Goal: Task Accomplishment & Management: Complete application form

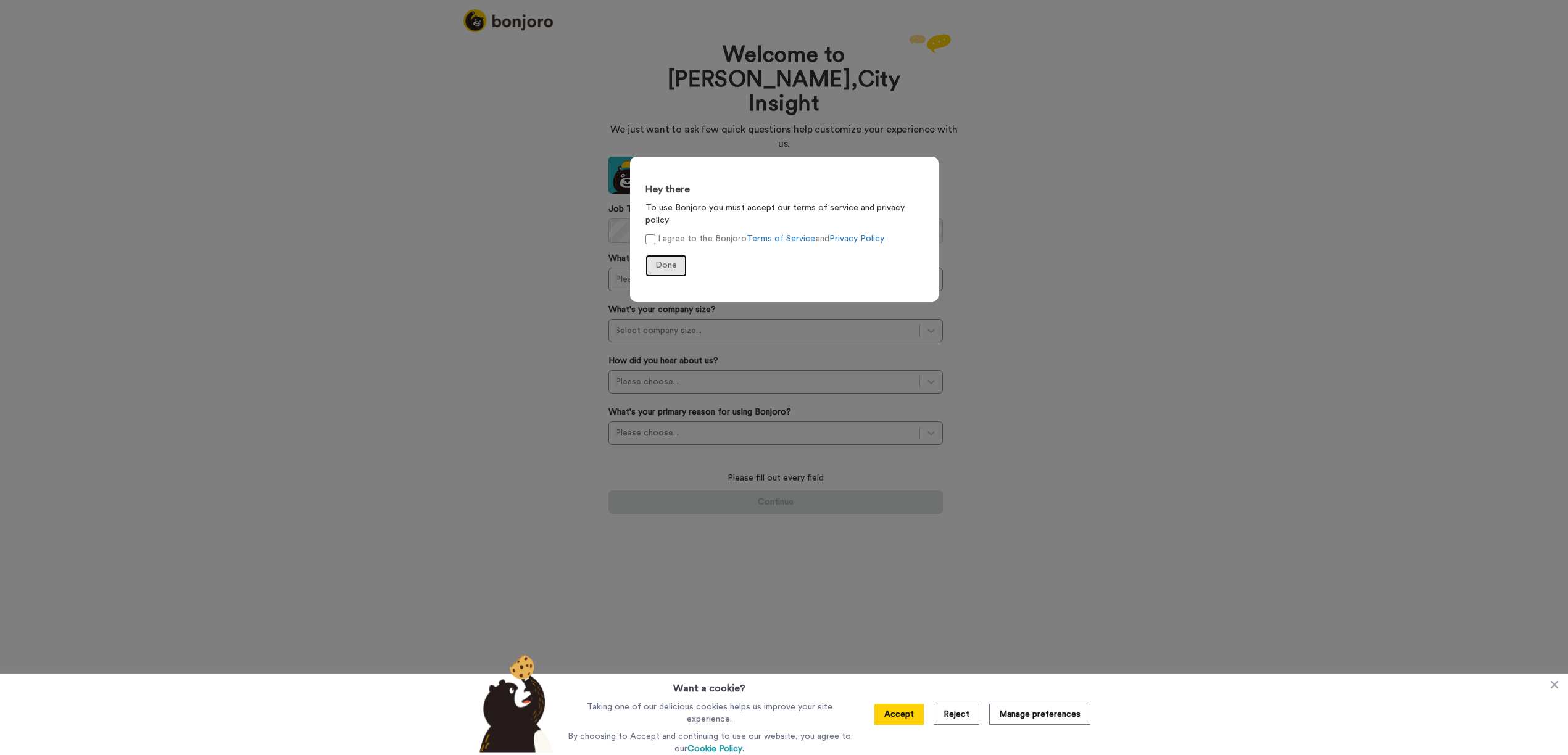
click at [668, 261] on span "Done" at bounding box center [666, 265] width 22 height 9
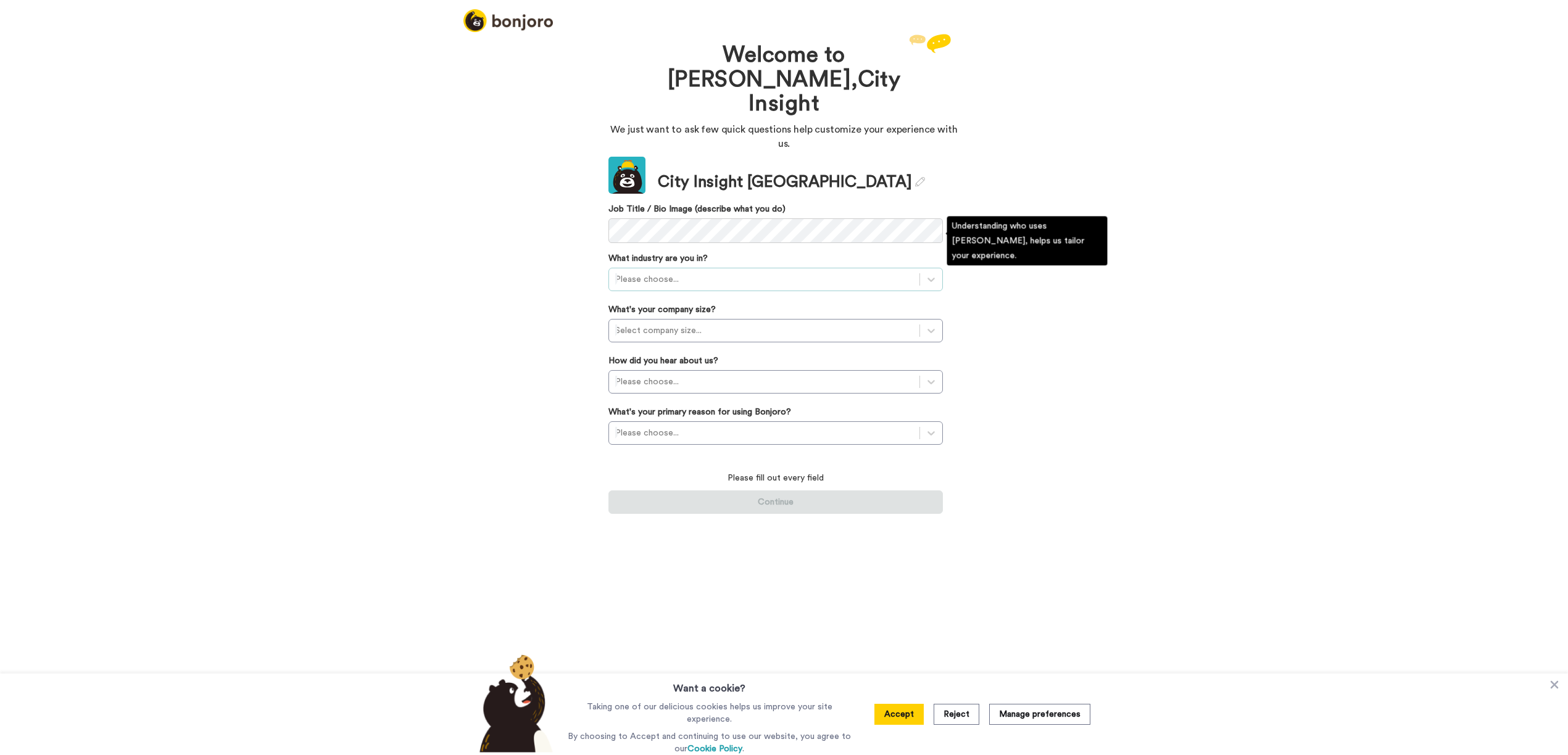
click at [695, 272] on div at bounding box center [764, 279] width 298 height 15
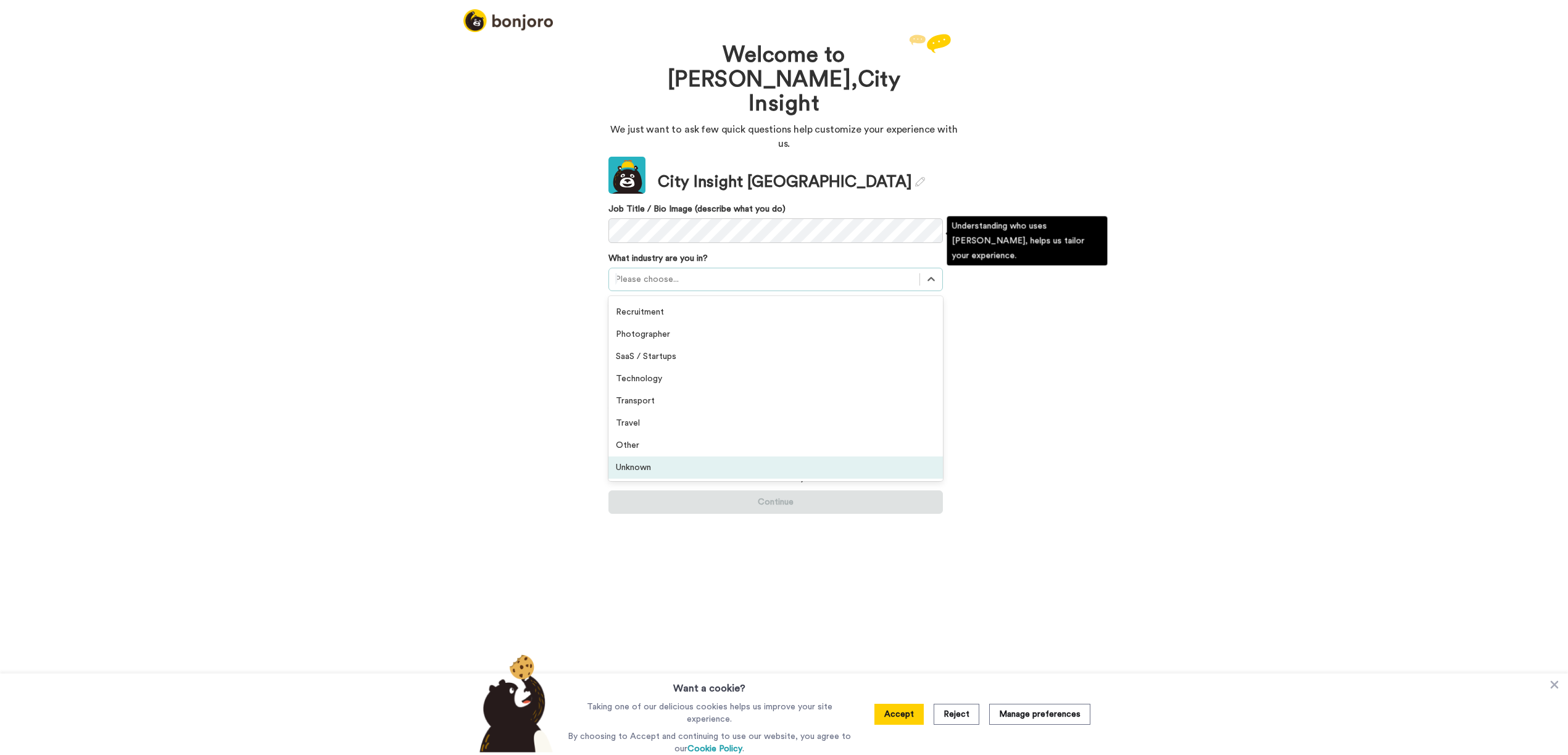
click at [640, 457] on div "Unknown" at bounding box center [776, 468] width 335 height 22
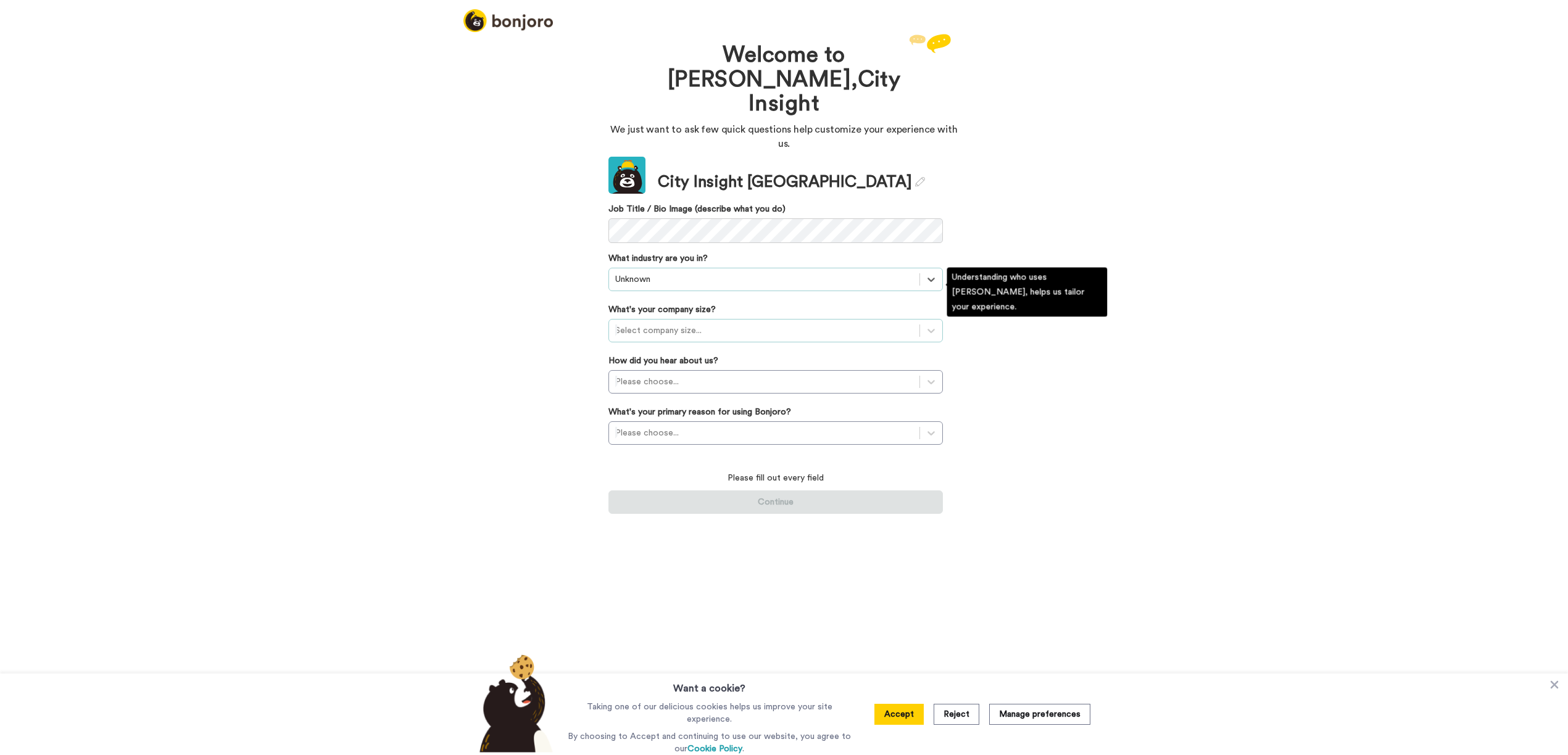
click at [676, 324] on div at bounding box center [764, 331] width 298 height 15
click at [652, 373] on div "11-50 employees" at bounding box center [776, 383] width 335 height 22
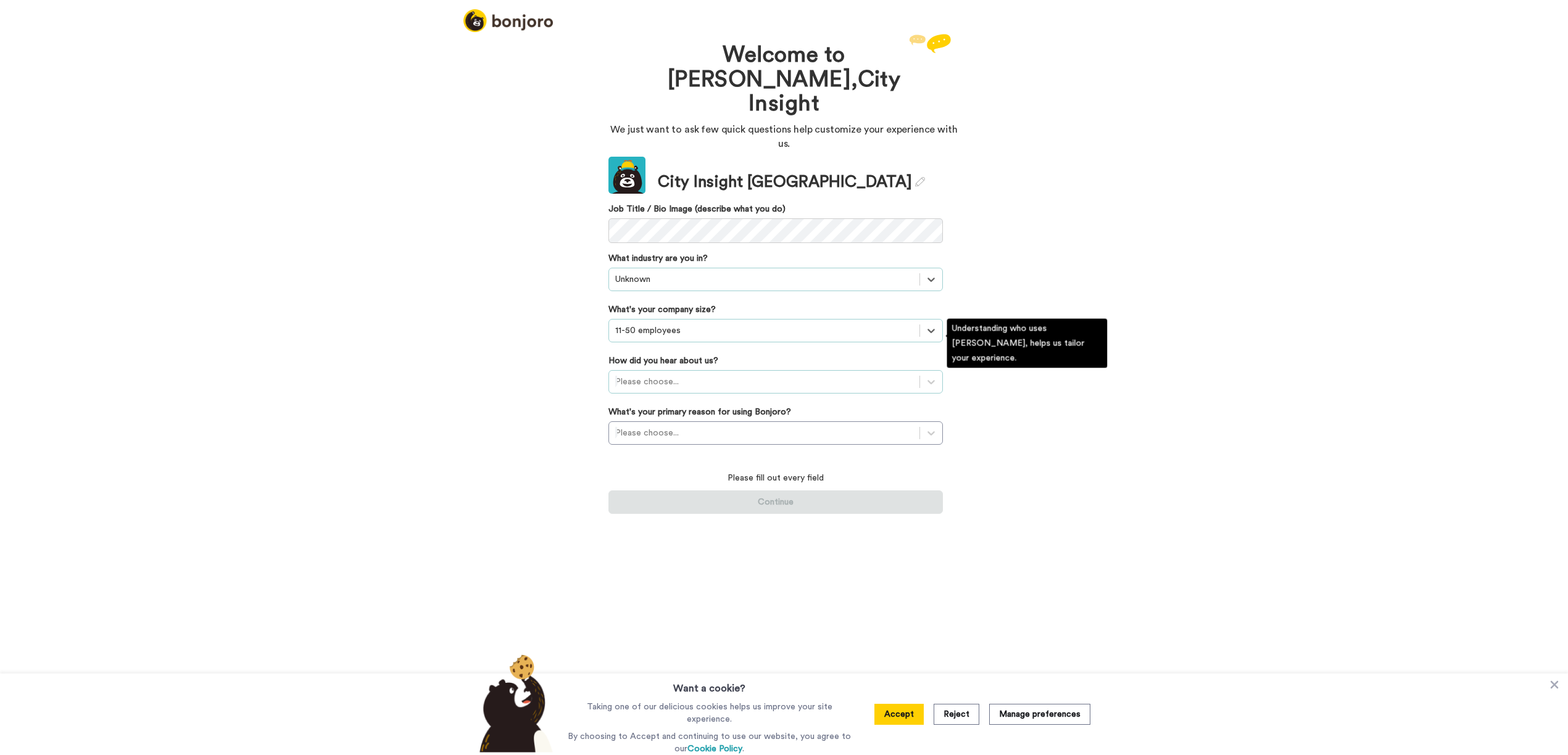
click at [660, 375] on div at bounding box center [764, 381] width 298 height 15
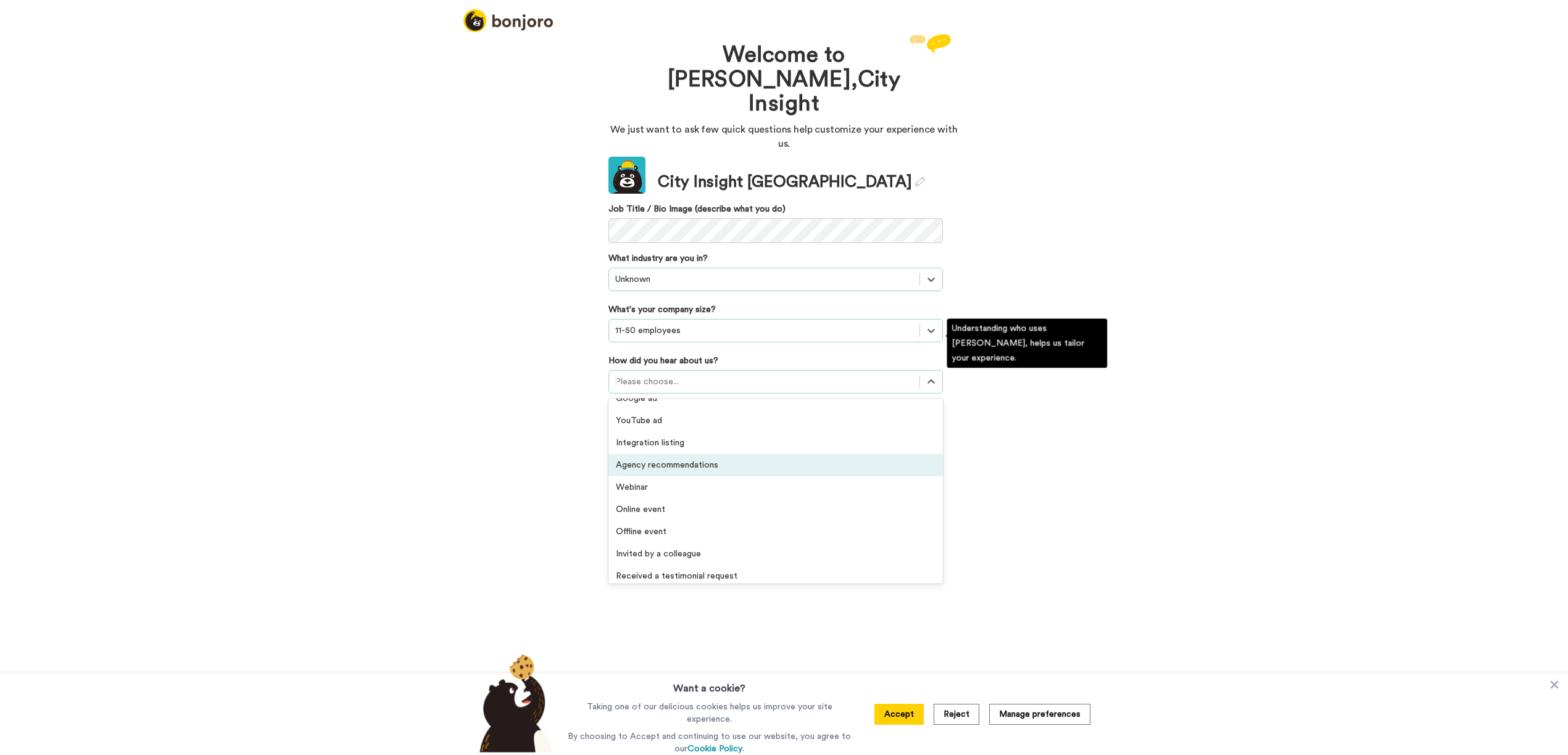
scroll to position [264, 0]
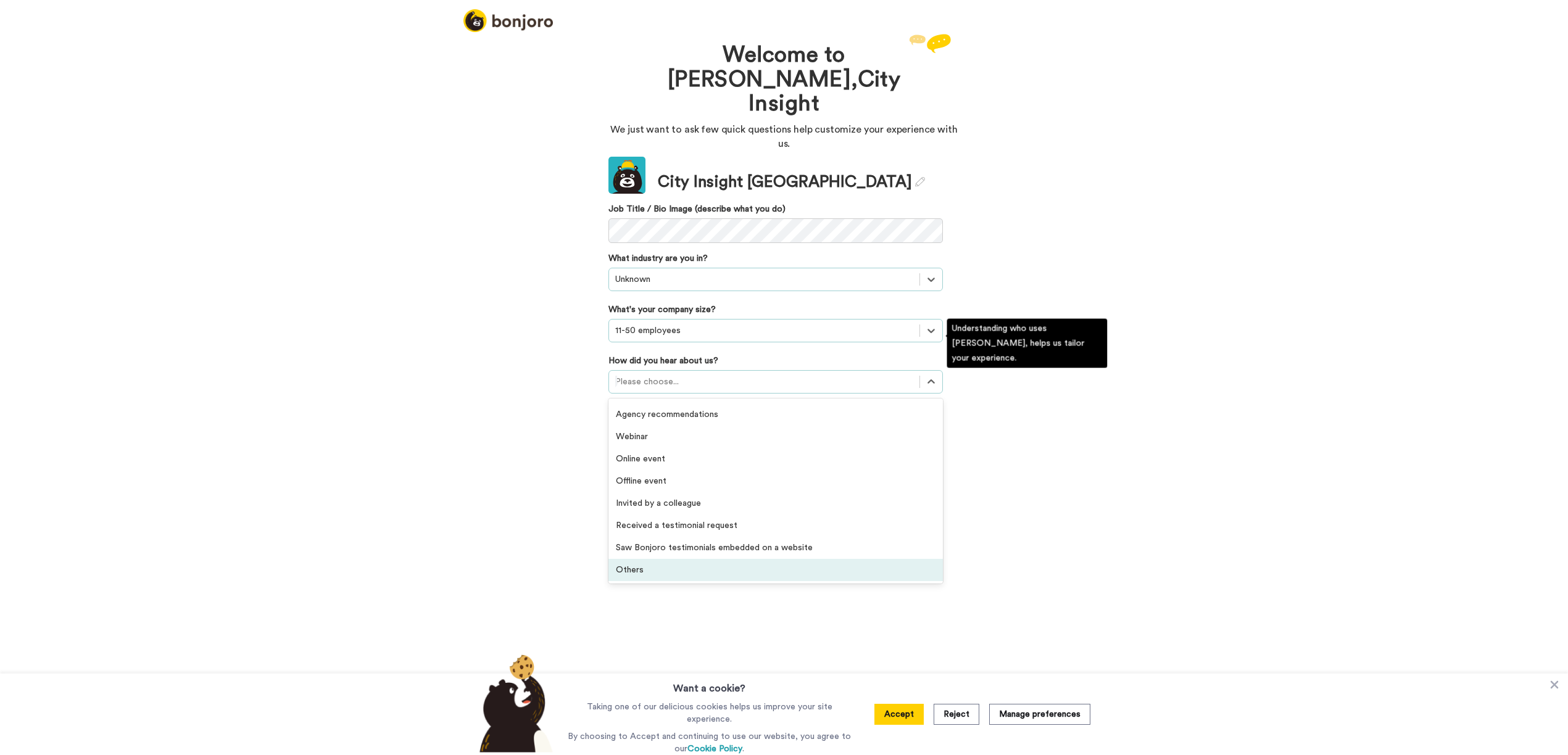
click at [630, 559] on div "Others" at bounding box center [776, 570] width 335 height 22
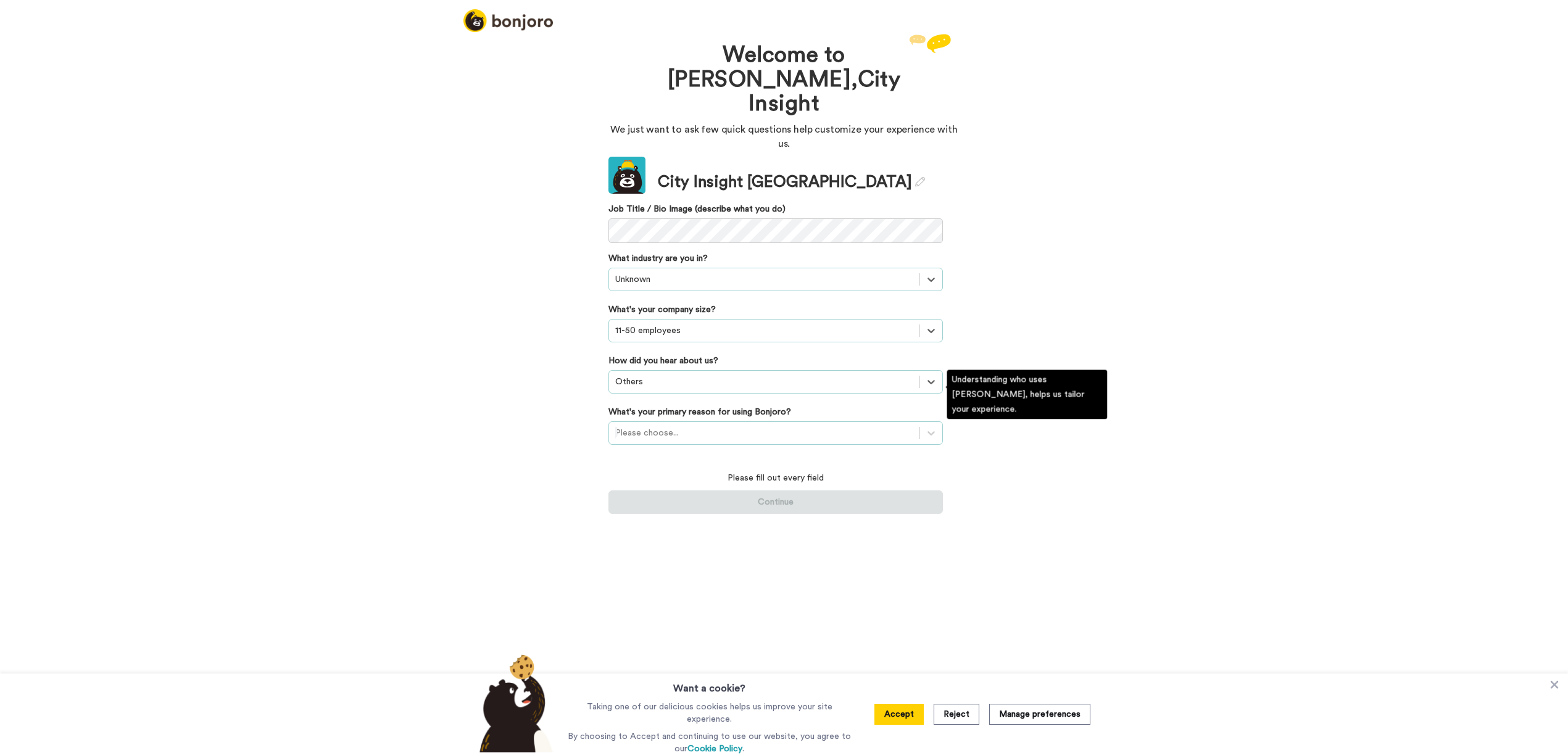
click at [675, 426] on div at bounding box center [764, 433] width 298 height 15
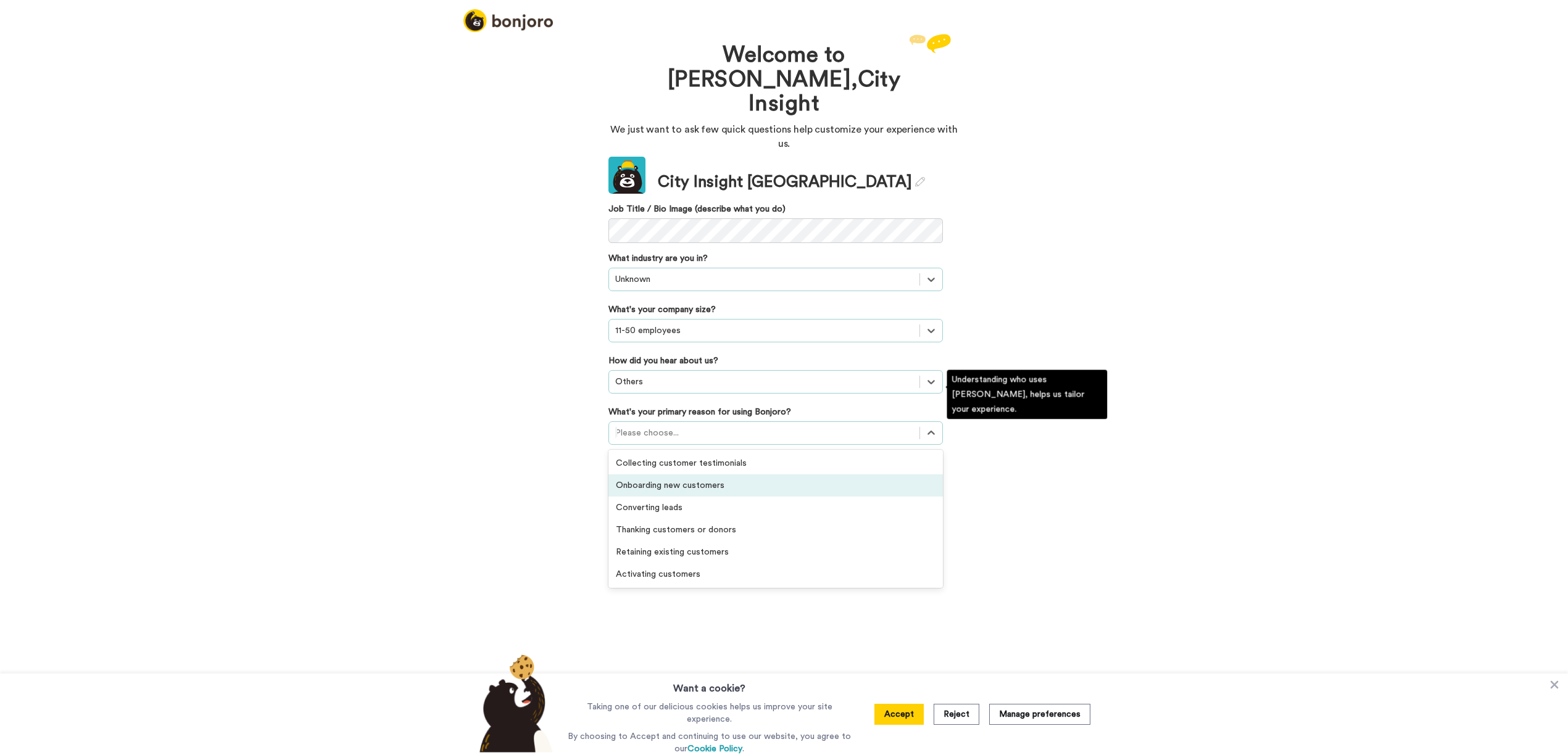
click at [663, 475] on div "Onboarding new customers" at bounding box center [776, 486] width 335 height 22
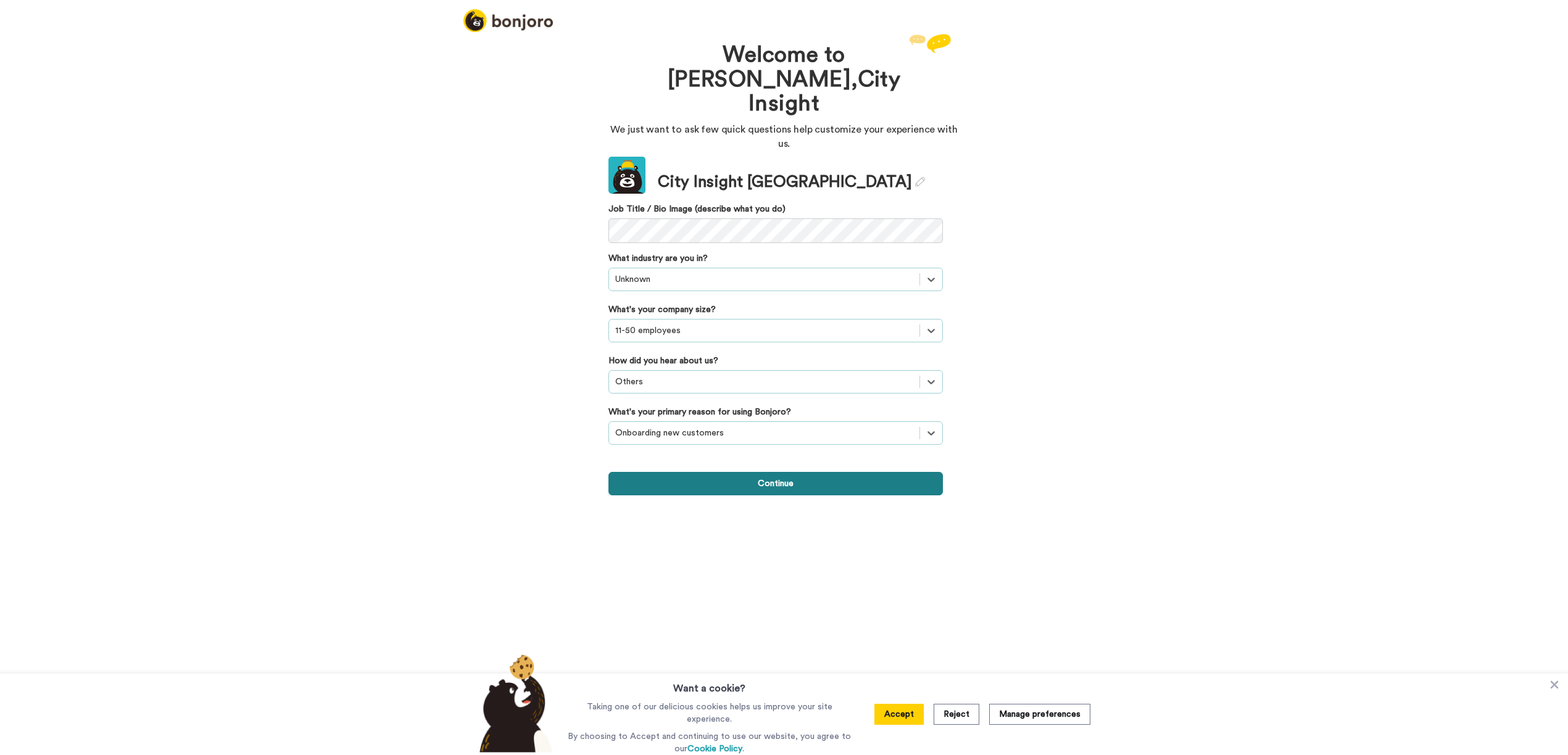
click at [780, 472] on button "Continue" at bounding box center [776, 484] width 335 height 24
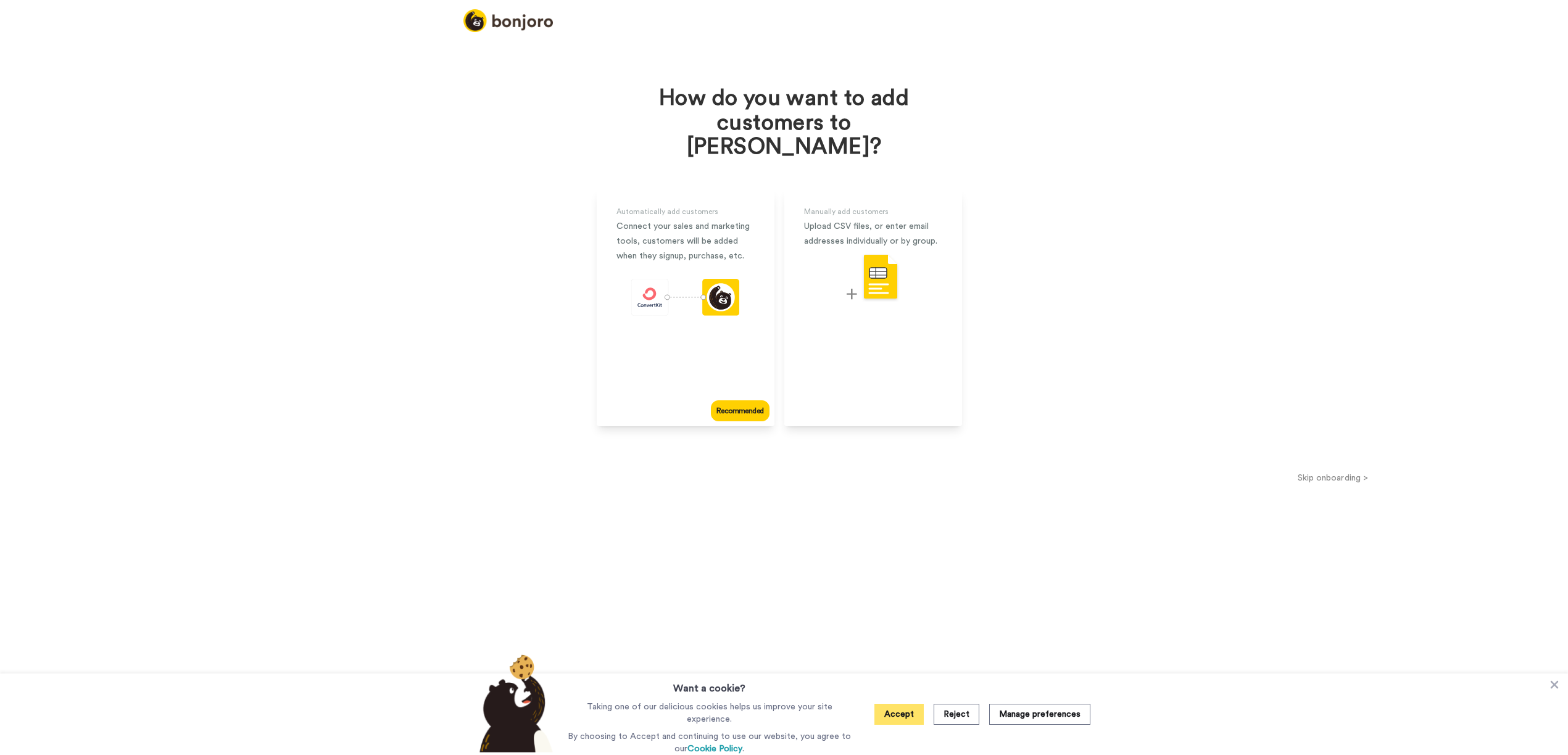
click at [906, 721] on button "Accept" at bounding box center [899, 714] width 50 height 21
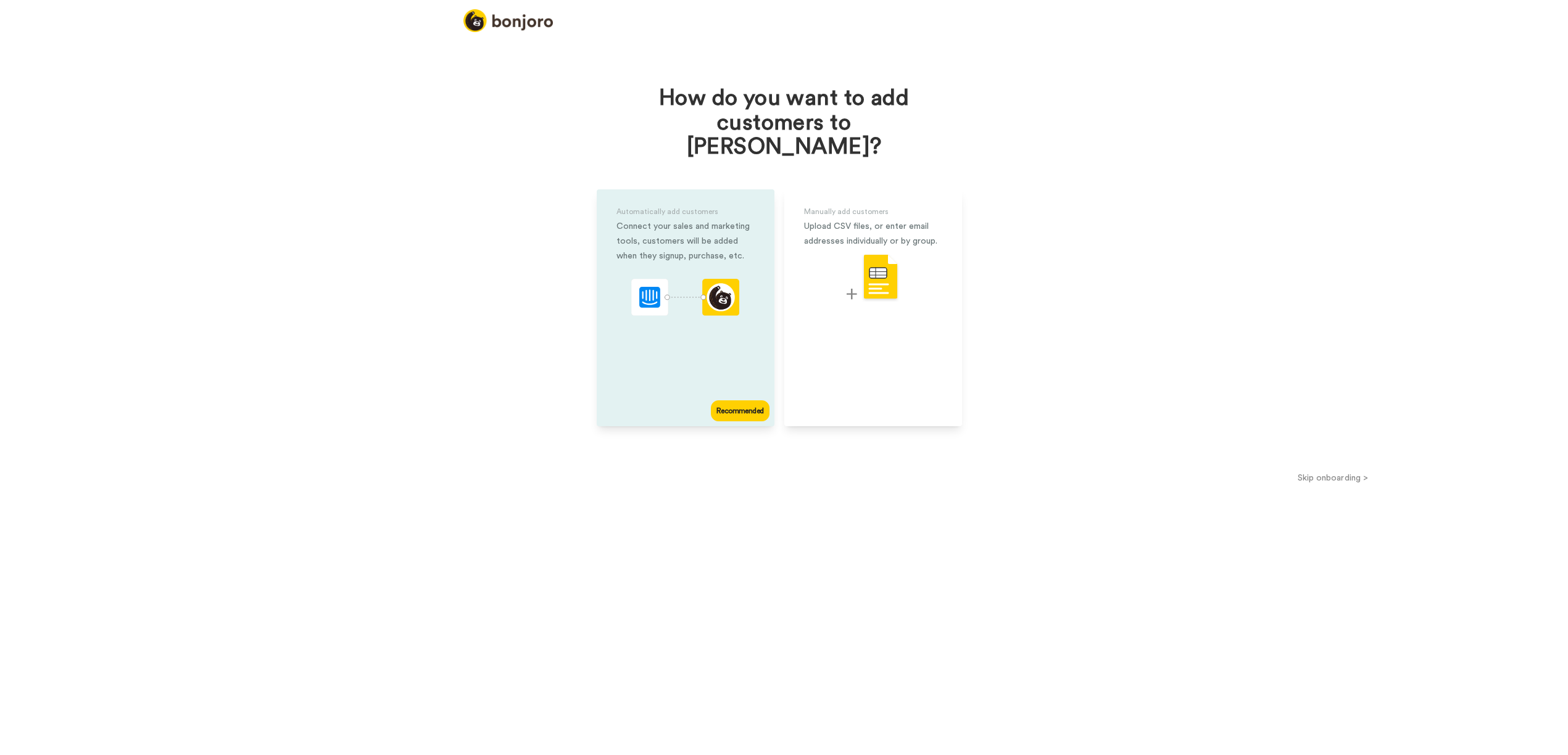
click at [747, 400] on div "Recommended" at bounding box center [740, 410] width 58 height 21
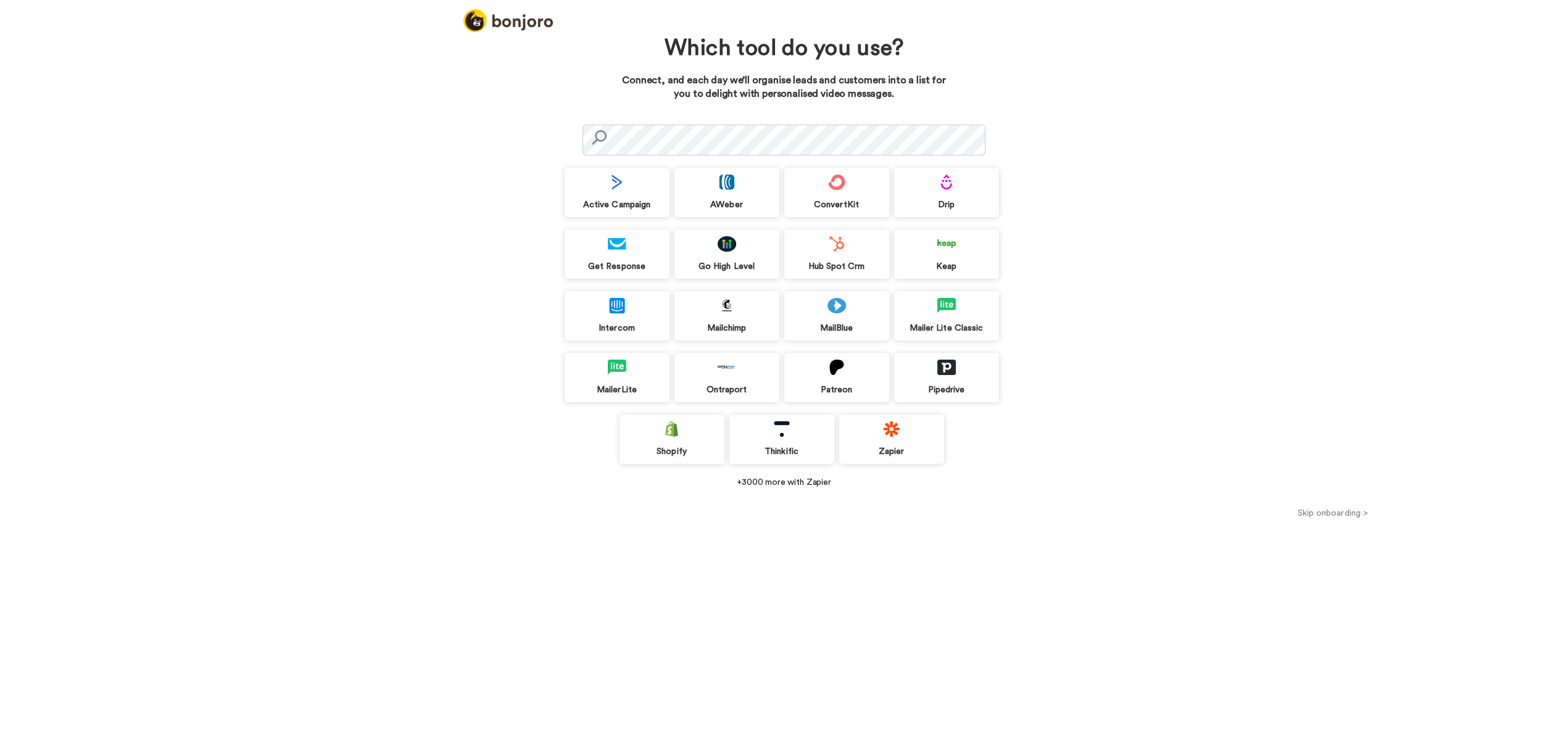
click at [839, 256] on div "Hub Spot Crm" at bounding box center [837, 254] width 105 height 50
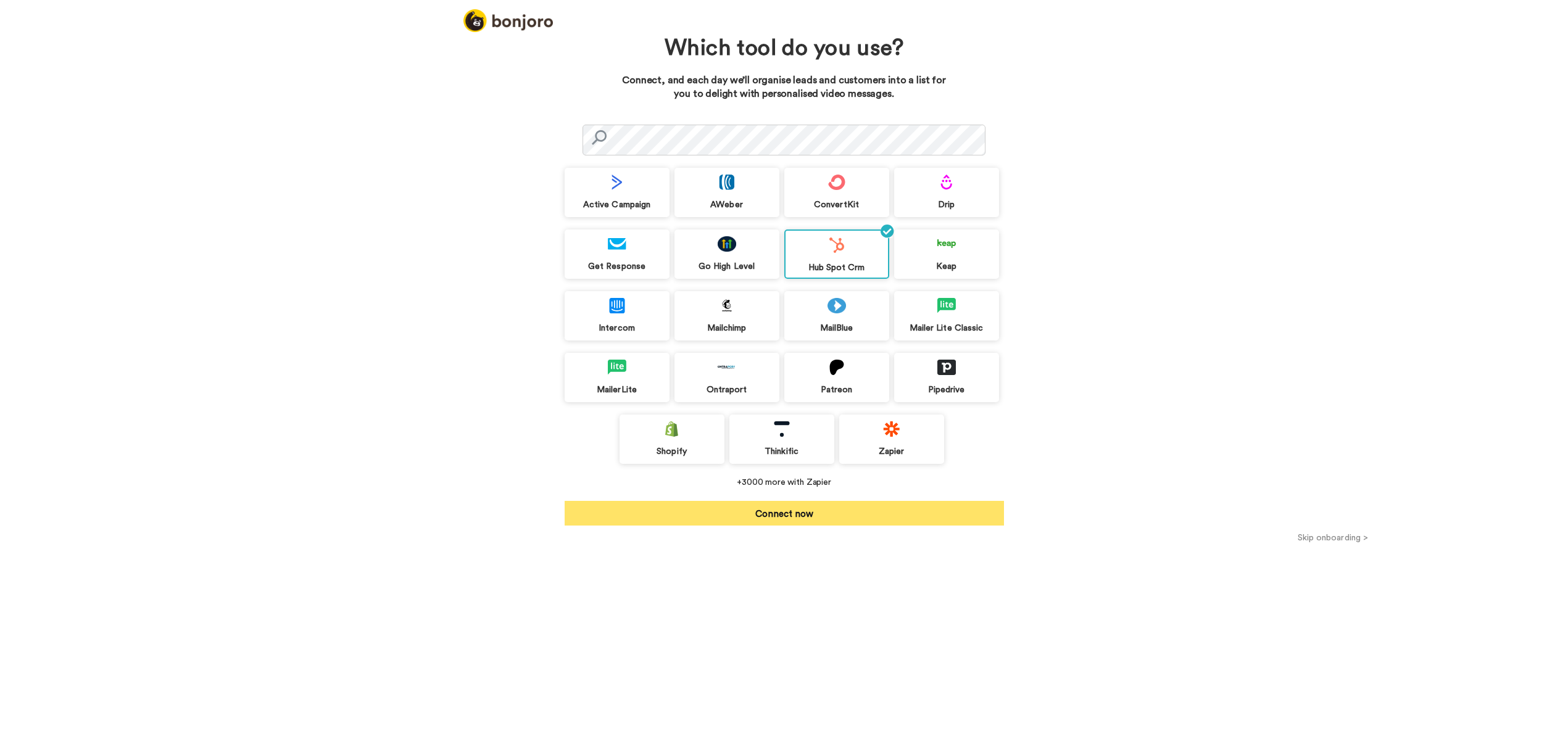
click at [780, 518] on button "Connect now" at bounding box center [784, 513] width 439 height 25
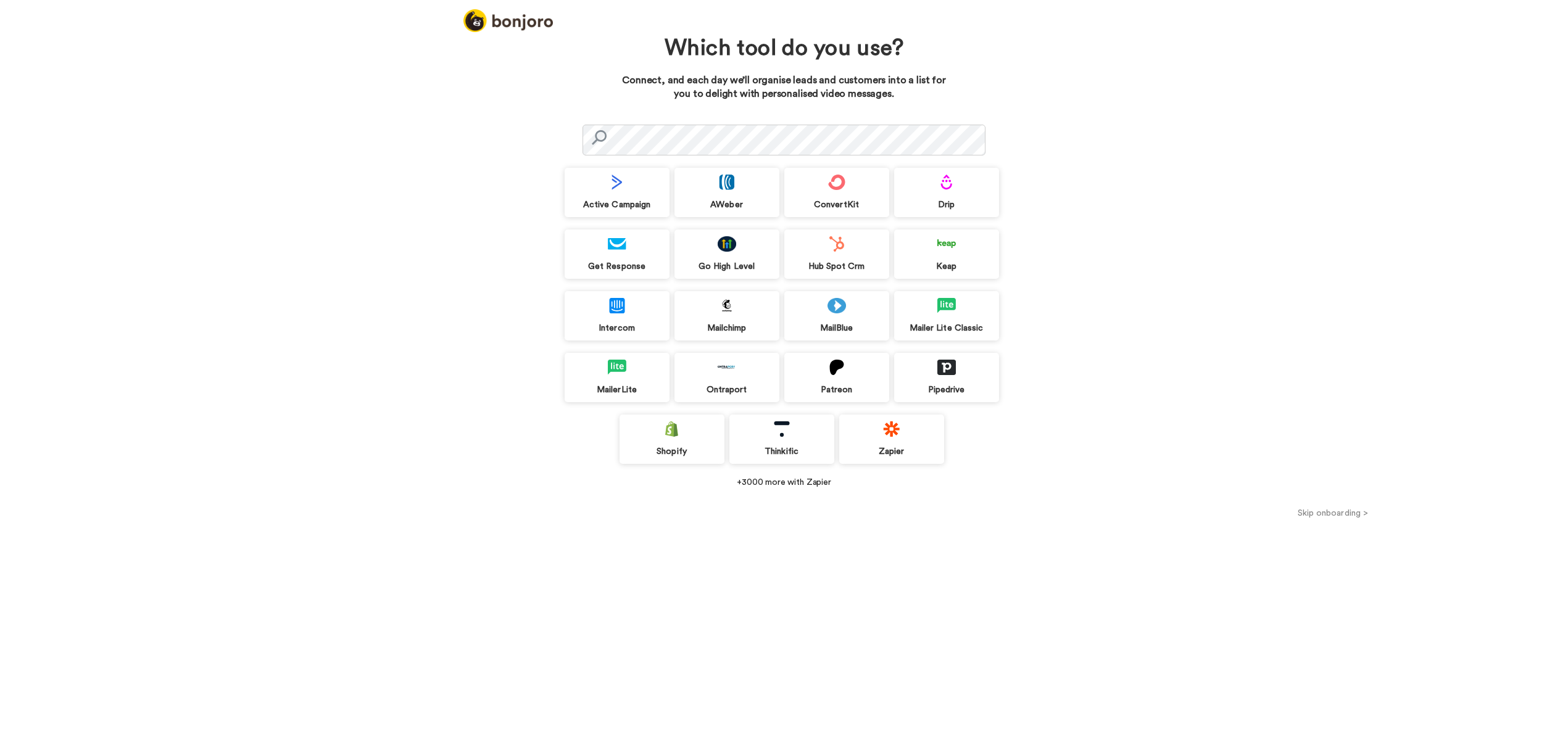
click at [1330, 517] on button "Skip onboarding >" at bounding box center [1332, 513] width 470 height 13
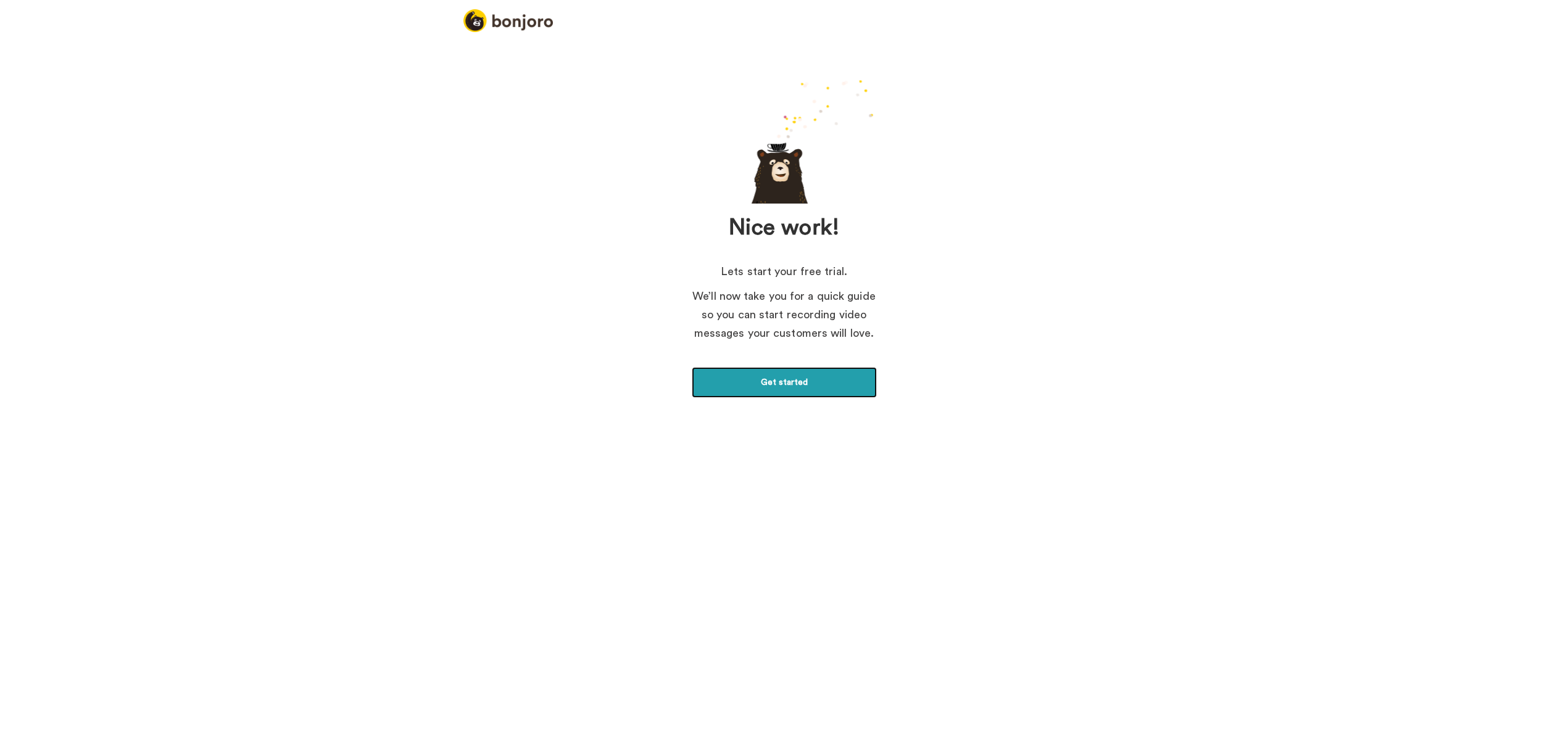
click at [784, 380] on link "Get started" at bounding box center [784, 382] width 185 height 31
